Goal: Book appointment/travel/reservation

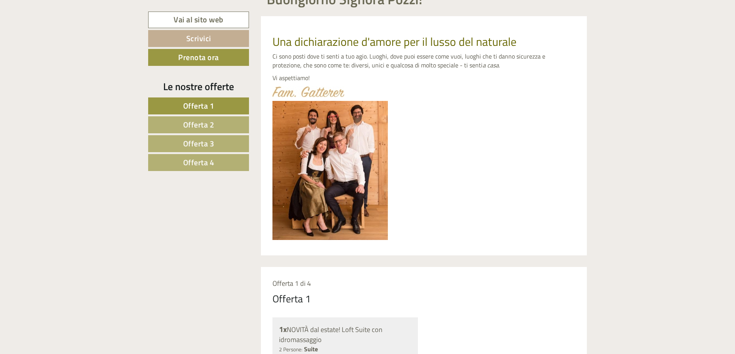
scroll to position [462, 0]
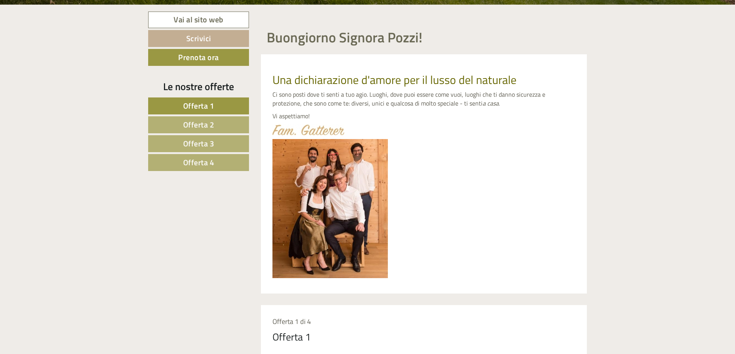
scroll to position [269, 0]
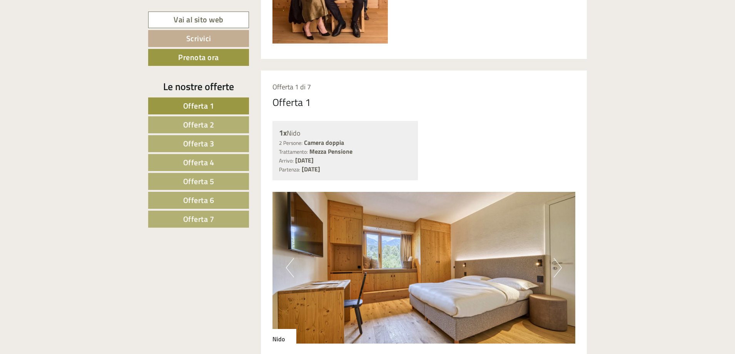
scroll to position [462, 0]
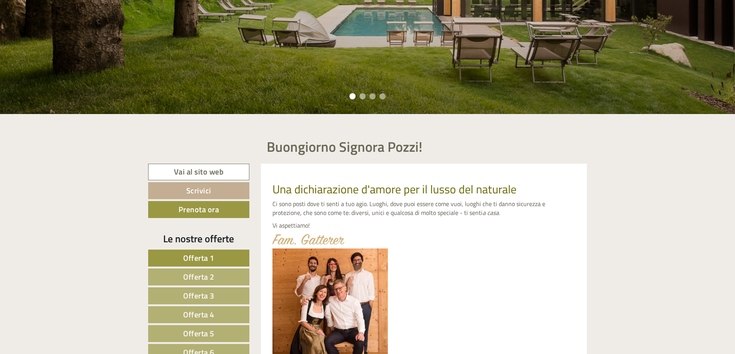
scroll to position [462, 0]
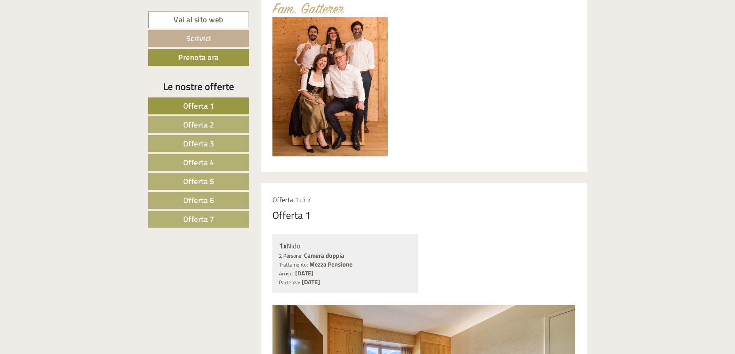
click at [218, 221] on link "Offerta 7" at bounding box center [198, 218] width 101 height 17
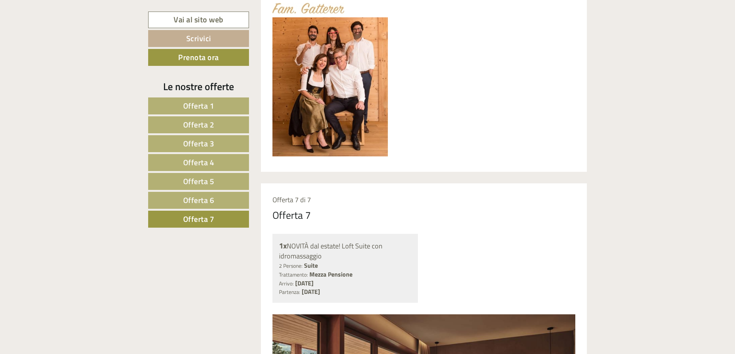
scroll to position [645, 0]
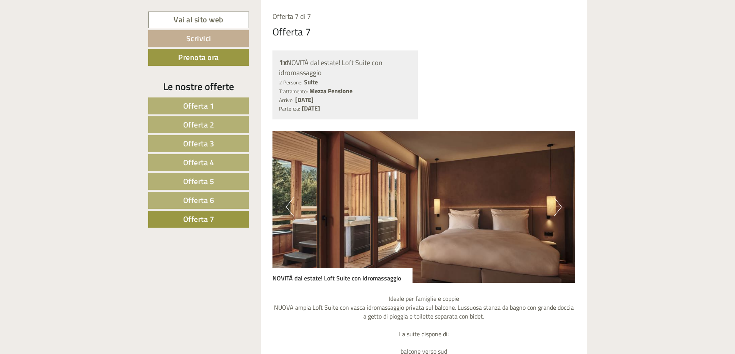
click at [218, 206] on link "Offerta 6" at bounding box center [198, 200] width 101 height 17
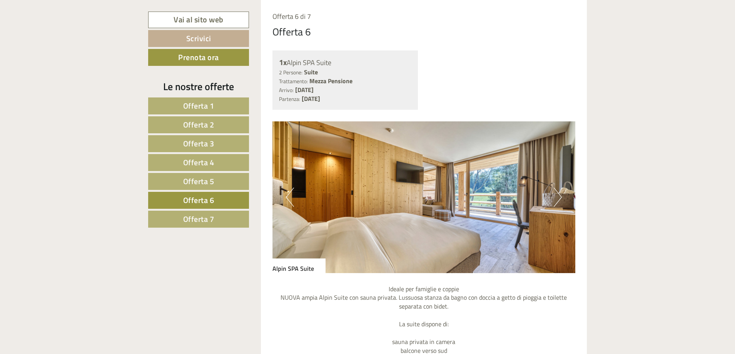
click at [215, 192] on link "Offerta 6" at bounding box center [198, 200] width 101 height 17
click at [215, 184] on link "Offerta 5" at bounding box center [198, 181] width 101 height 17
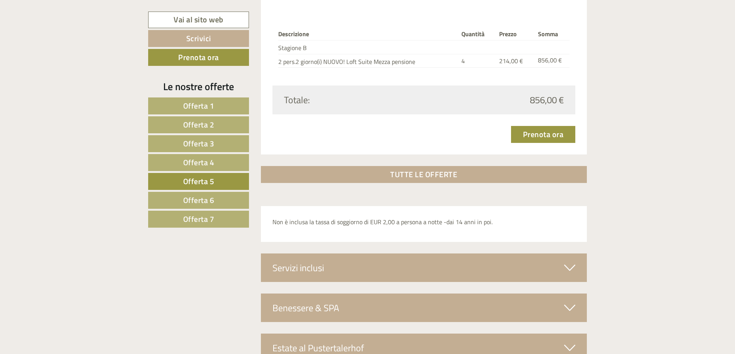
scroll to position [1107, 0]
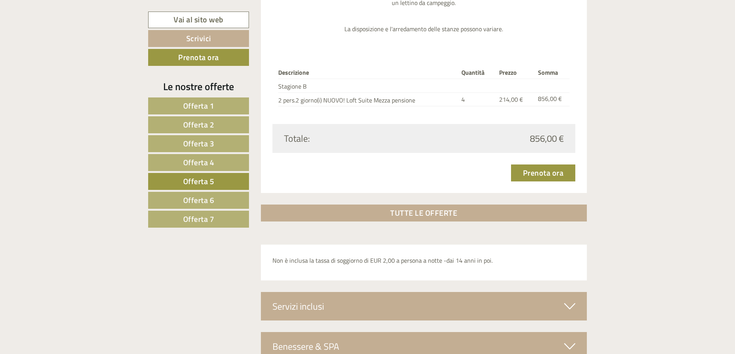
click at [207, 163] on span "Offerta 4" at bounding box center [198, 162] width 31 height 12
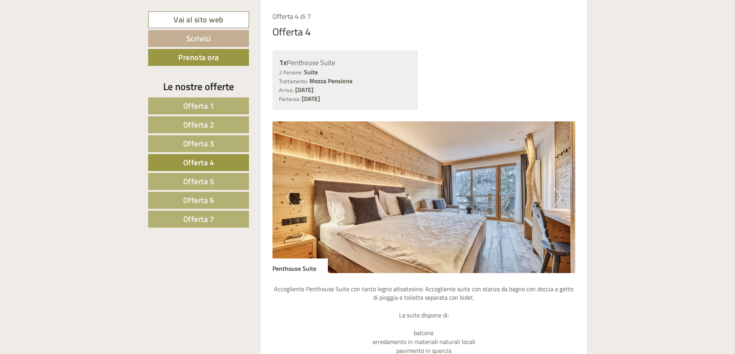
click at [561, 192] on button "Next" at bounding box center [558, 196] width 8 height 19
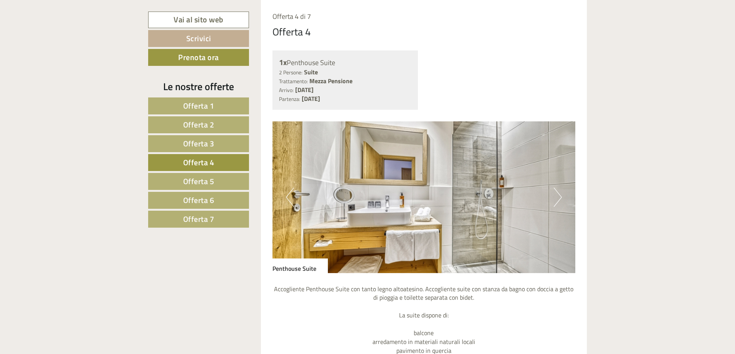
click at [561, 192] on button "Next" at bounding box center [558, 196] width 8 height 19
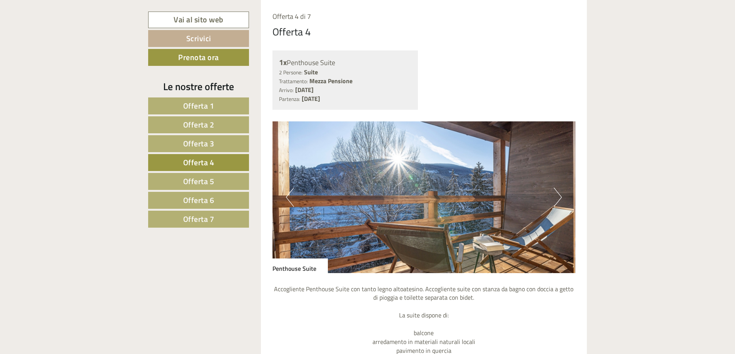
click at [561, 192] on button "Next" at bounding box center [558, 196] width 8 height 19
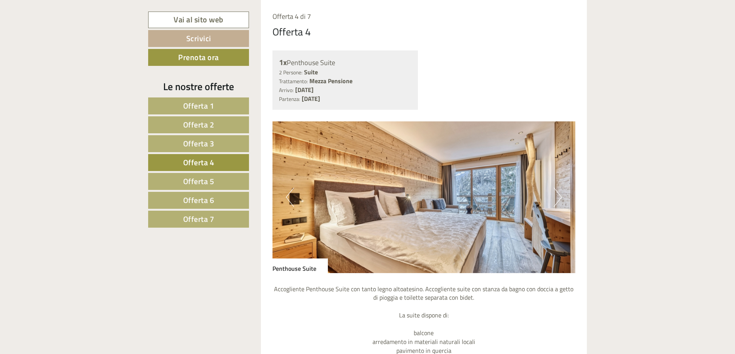
click at [561, 192] on button "Next" at bounding box center [558, 196] width 8 height 19
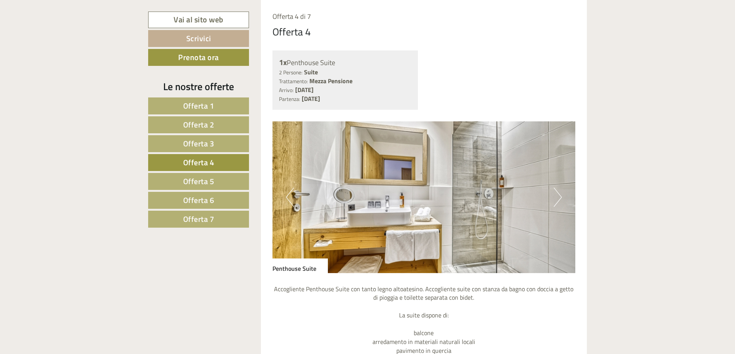
click at [561, 192] on button "Next" at bounding box center [558, 196] width 8 height 19
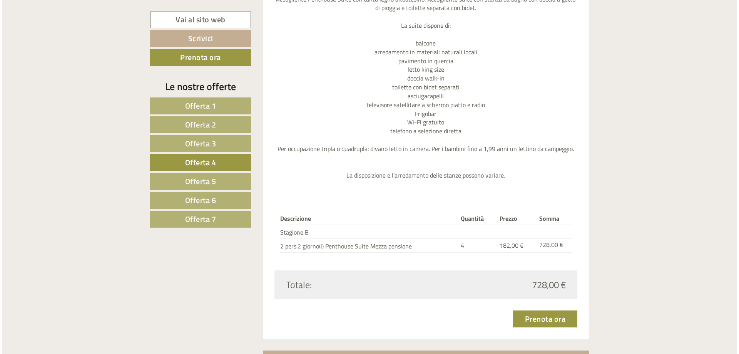
scroll to position [1068, 0]
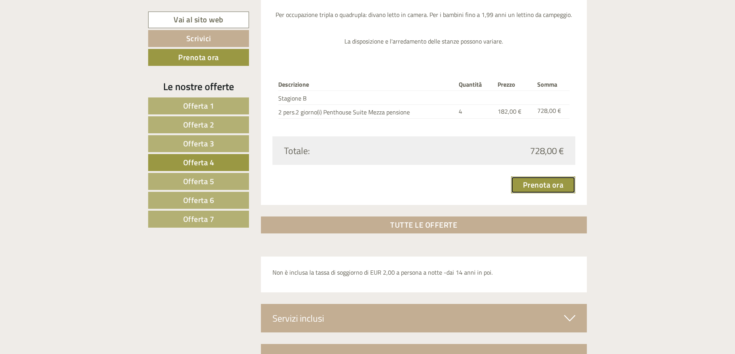
click at [538, 186] on link "Prenota ora" at bounding box center [543, 184] width 65 height 17
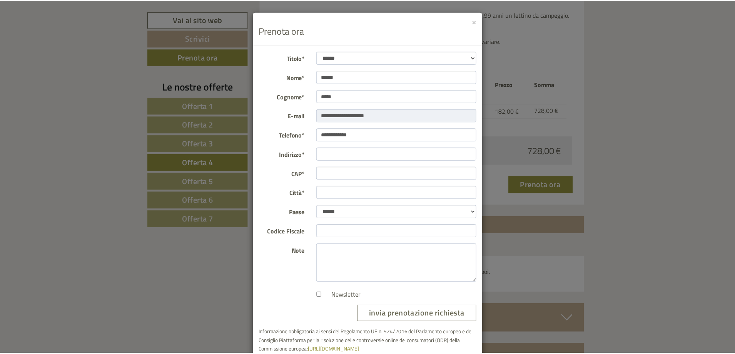
scroll to position [18, 0]
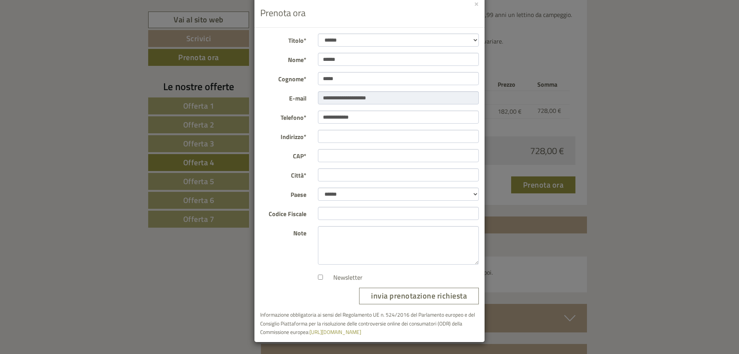
click at [334, 278] on label "Newsletter" at bounding box center [344, 277] width 37 height 9
click at [329, 134] on input "Indirizzo*" at bounding box center [398, 136] width 161 height 13
click at [65, 186] on div "**********" at bounding box center [369, 177] width 739 height 354
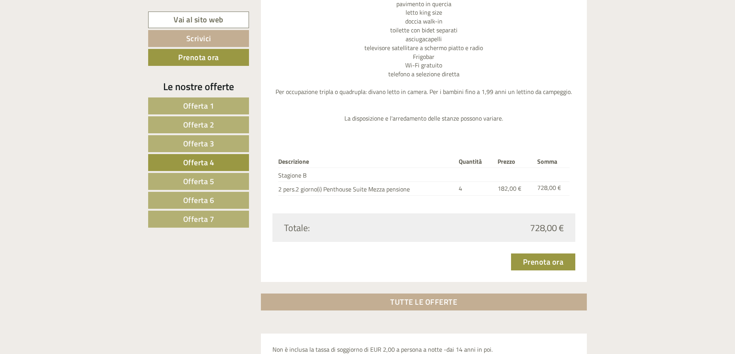
click at [196, 138] on span "Offerta 3" at bounding box center [198, 143] width 31 height 12
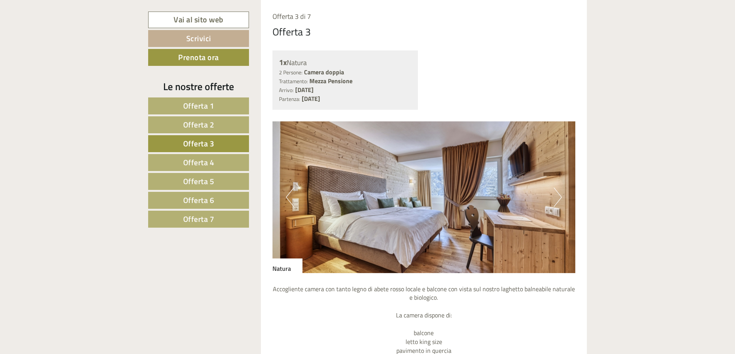
click at [547, 200] on img at bounding box center [423, 197] width 303 height 152
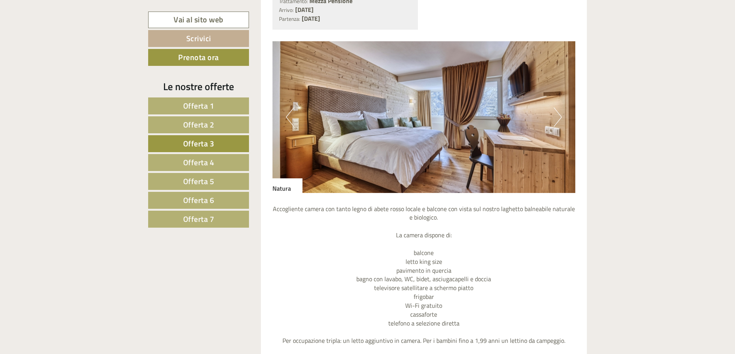
scroll to position [837, 0]
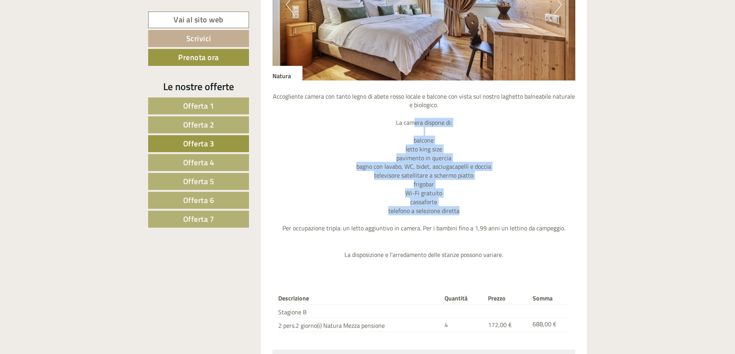
drag, startPoint x: 414, startPoint y: 119, endPoint x: 486, endPoint y: 211, distance: 117.0
click at [486, 211] on p "Accogliente camera con tanto legno di abete rosso locale e balcone con vista su…" at bounding box center [423, 175] width 303 height 167
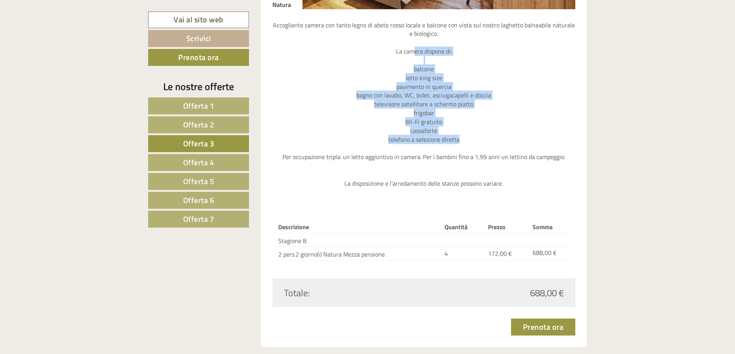
scroll to position [914, 0]
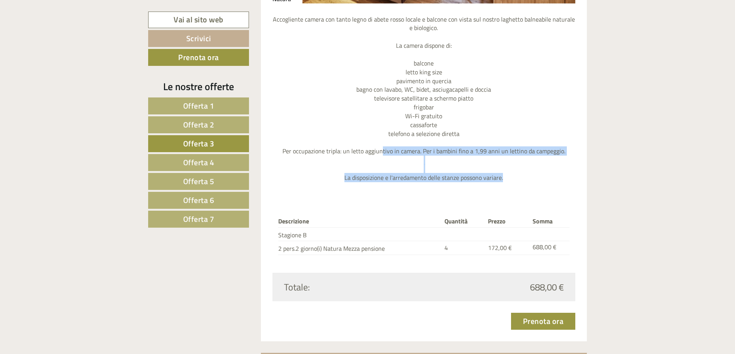
drag, startPoint x: 383, startPoint y: 149, endPoint x: 533, endPoint y: 179, distance: 153.1
click at [533, 179] on p "Accogliente camera con tanto legno di abete rosso locale e balcone con vista su…" at bounding box center [423, 98] width 303 height 167
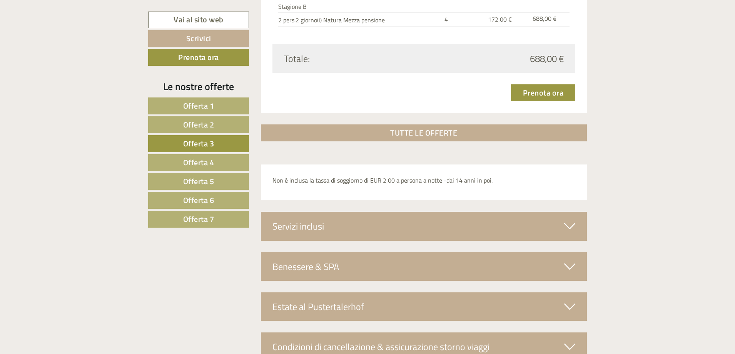
scroll to position [1145, 0]
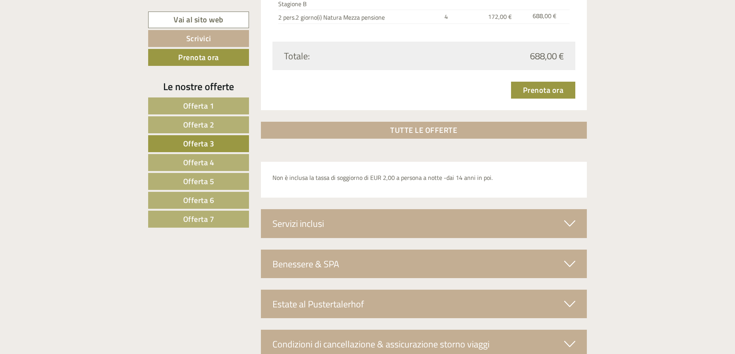
click at [408, 227] on div "Servizi inclusi" at bounding box center [424, 223] width 326 height 28
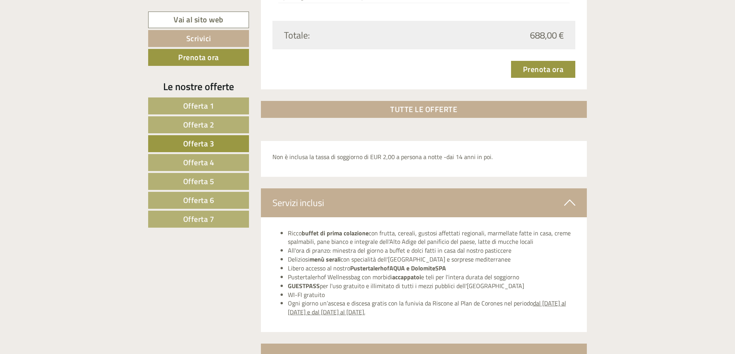
scroll to position [1184, 0]
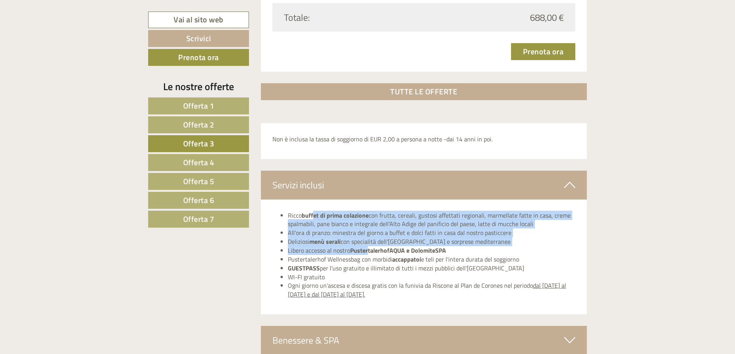
drag, startPoint x: 313, startPoint y: 218, endPoint x: 369, endPoint y: 254, distance: 66.8
click at [369, 254] on ul "Ricco buffet di prima colazione con frutta, cereali, gustosi affettati regional…" at bounding box center [423, 255] width 303 height 88
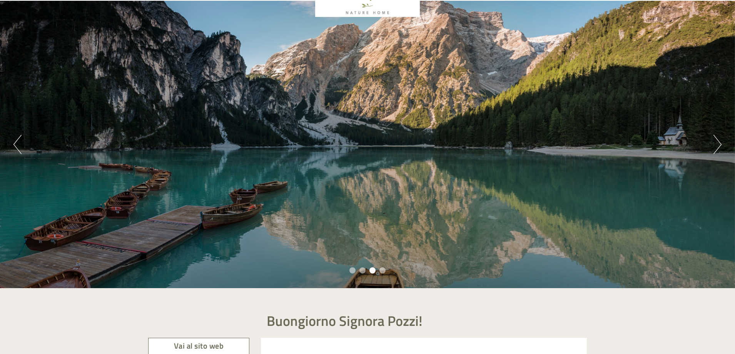
scroll to position [0, 0]
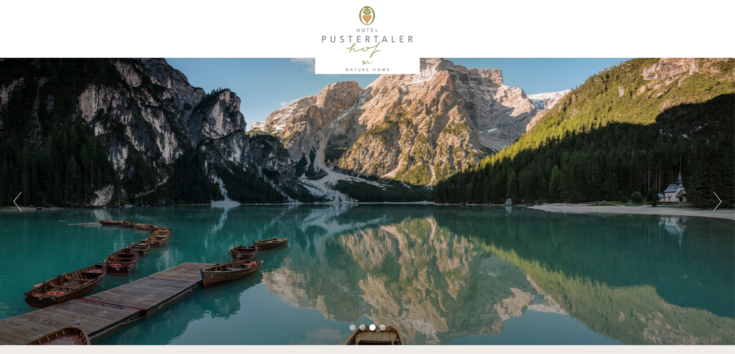
click at [701, 200] on div "Previous Next 1 2 3 4" at bounding box center [367, 201] width 735 height 287
click at [713, 202] on div "Previous Next 1 2 3 4" at bounding box center [367, 201] width 735 height 287
click at [716, 204] on button "Next" at bounding box center [717, 201] width 8 height 19
